Goal: Transaction & Acquisition: Purchase product/service

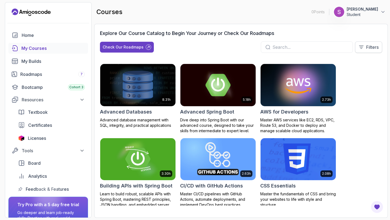
click at [370, 43] on button "Filters" at bounding box center [368, 46] width 27 height 11
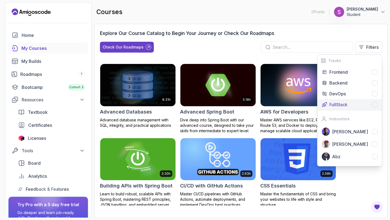
click at [340, 103] on p "FullStack" at bounding box center [339, 104] width 18 height 7
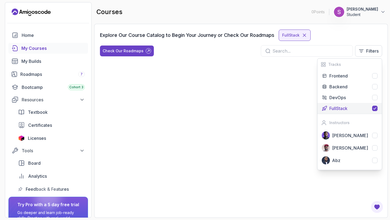
click at [288, 63] on div at bounding box center [241, 136] width 283 height 151
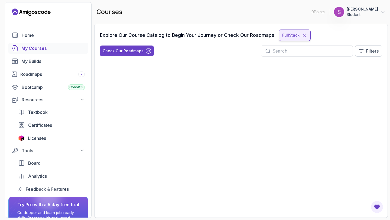
click at [308, 34] on div "FullStack" at bounding box center [295, 35] width 32 height 11
click at [303, 35] on icon at bounding box center [304, 35] width 5 height 5
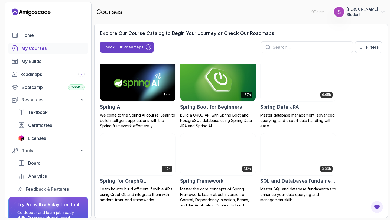
scroll to position [923, 0]
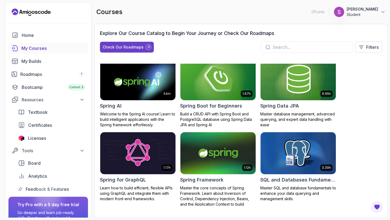
click at [225, 88] on img at bounding box center [218, 79] width 79 height 44
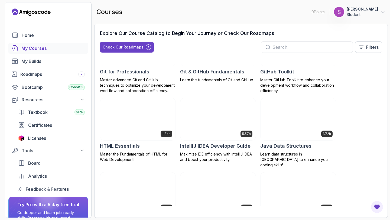
scroll to position [280, 0]
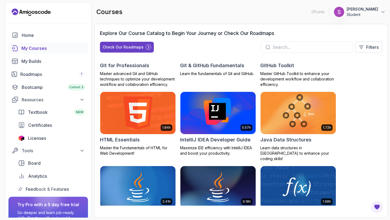
click at [224, 117] on img at bounding box center [218, 113] width 79 height 44
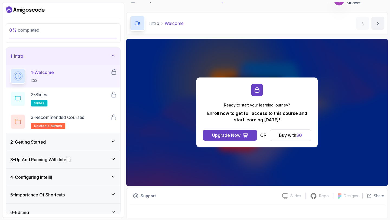
scroll to position [10, 0]
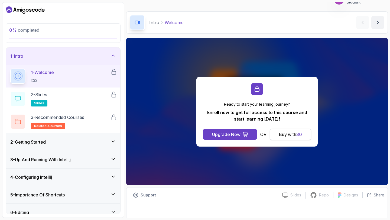
click at [279, 133] on div "Buy with $ 0" at bounding box center [290, 134] width 23 height 7
click at [291, 130] on button "Buy with $ 0" at bounding box center [290, 134] width 41 height 11
